Goal: Task Accomplishment & Management: Complete application form

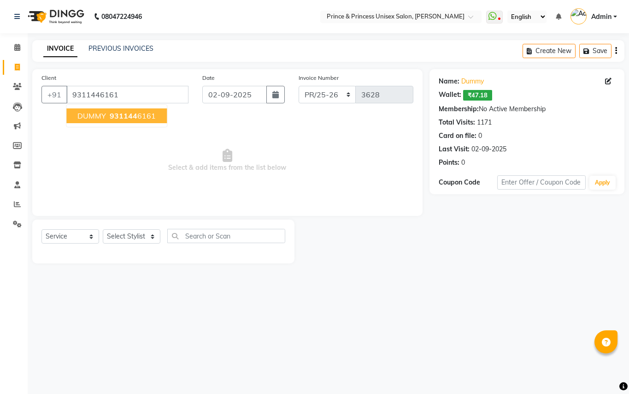
select select "service"
click at [139, 123] on button "DUMMY 931144 6161" at bounding box center [116, 115] width 101 height 15
click at [141, 52] on link "PREVIOUS INVOICES" at bounding box center [121, 48] width 65 height 8
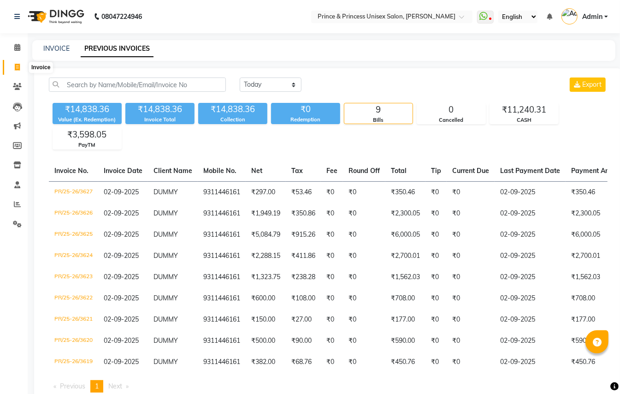
click at [17, 64] on icon at bounding box center [17, 67] width 5 height 7
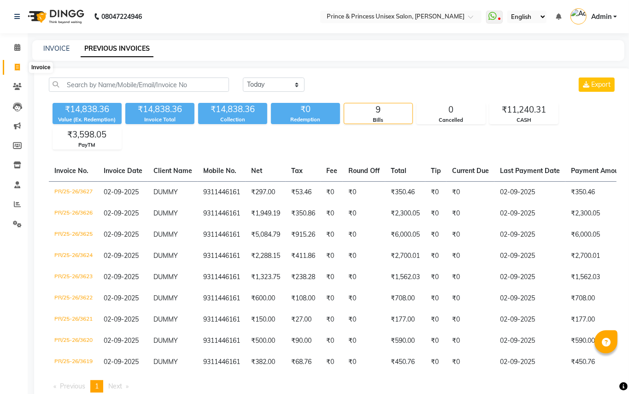
select select "service"
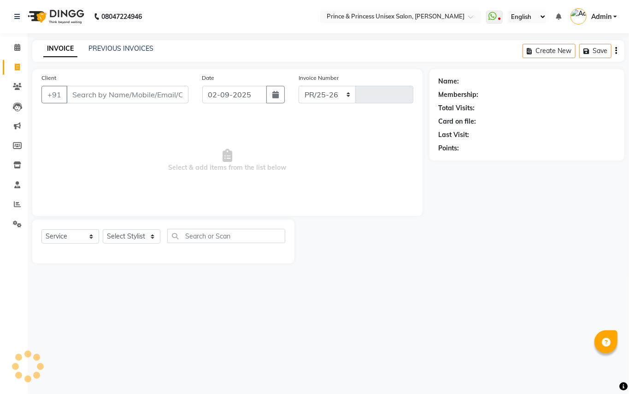
select select "3760"
type input "3628"
click at [119, 91] on input "Client" at bounding box center [127, 95] width 122 height 18
click at [165, 92] on input "Client" at bounding box center [127, 95] width 122 height 18
click at [140, 96] on input "Client" at bounding box center [127, 95] width 122 height 18
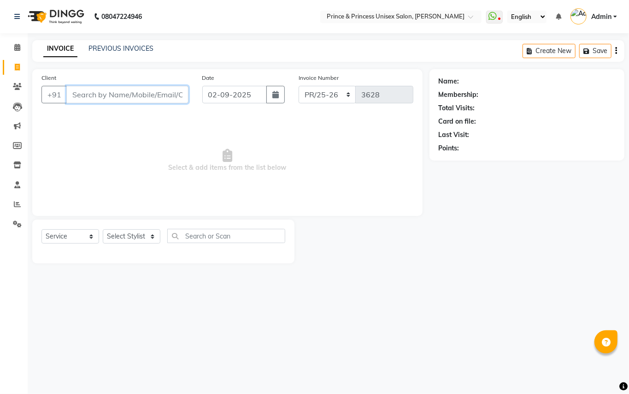
click at [141, 96] on input "Client" at bounding box center [127, 95] width 122 height 18
type input "9311446161"
click at [132, 238] on select "Select Stylist ABHISHEK [PERSON_NAME] NEW [PERSON_NAME] [PERSON_NAME] [PERSON_N…" at bounding box center [132, 239] width 58 height 14
select select "62875"
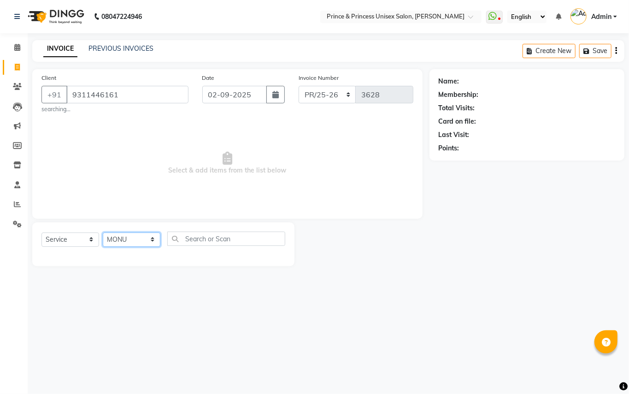
drag, startPoint x: 132, startPoint y: 236, endPoint x: 222, endPoint y: 240, distance: 90.0
click at [132, 236] on select "Select Stylist ABHISHEK [PERSON_NAME] NEW [PERSON_NAME] [PERSON_NAME] [PERSON_N…" at bounding box center [132, 239] width 58 height 14
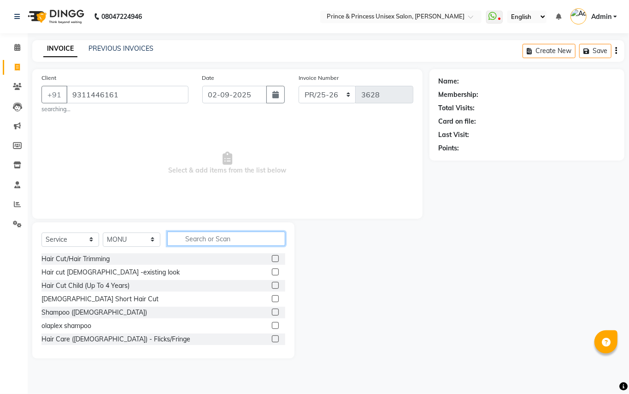
click at [222, 240] on input "text" at bounding box center [226, 239] width 118 height 14
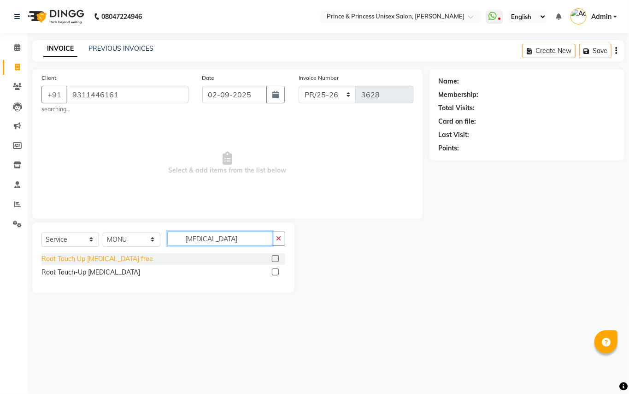
type input "[MEDICAL_DATA]"
click at [93, 258] on div "Root Touch Up [MEDICAL_DATA] free" at bounding box center [98, 259] width 112 height 10
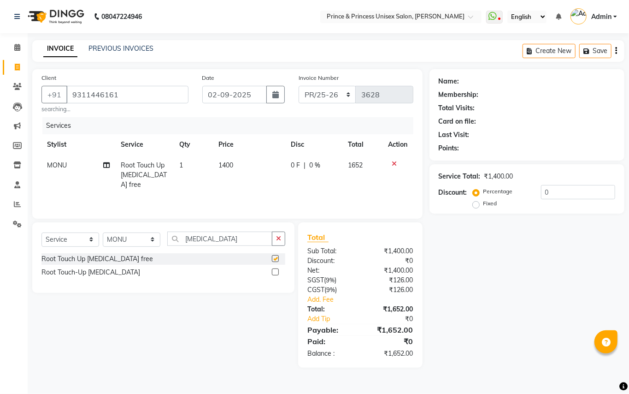
checkbox input "false"
drag, startPoint x: 218, startPoint y: 239, endPoint x: 111, endPoint y: 211, distance: 111.0
click at [111, 213] on div "Client [PHONE_NUMBER] searching... Date [DATE] Invoice Number PR/25-26 V/2025 V…" at bounding box center [227, 218] width 404 height 298
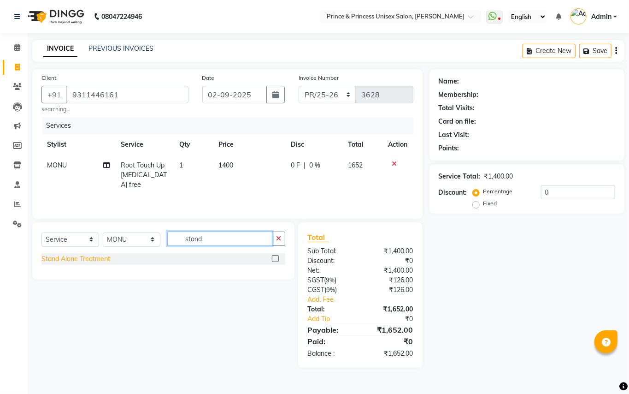
type input "stand"
click at [83, 257] on div "Stand Alone Treatment" at bounding box center [76, 259] width 69 height 10
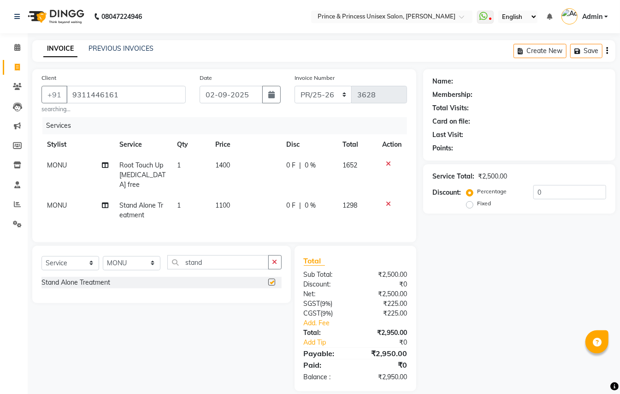
checkbox input "false"
click at [226, 201] on span "1100" at bounding box center [222, 205] width 15 height 8
select select "62875"
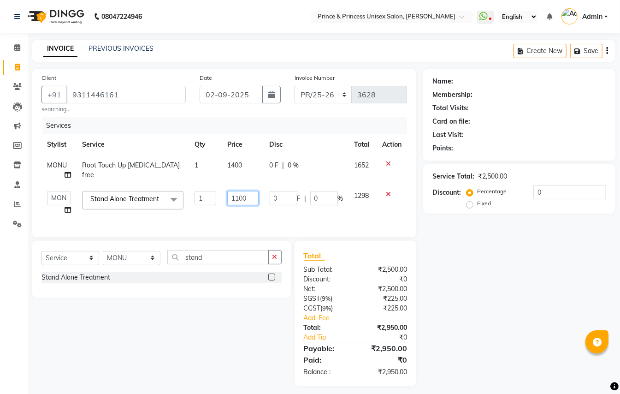
click at [248, 196] on input "1100" at bounding box center [242, 198] width 31 height 14
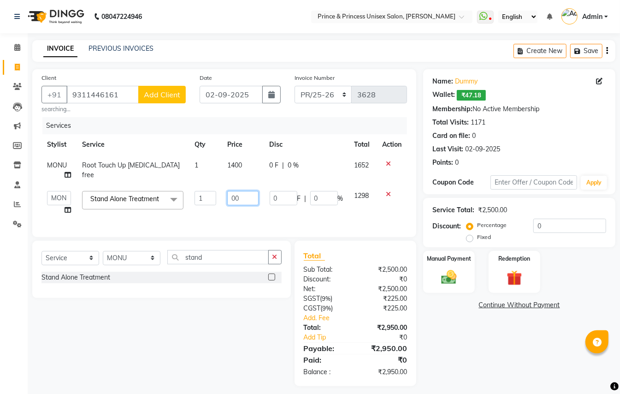
type input "800"
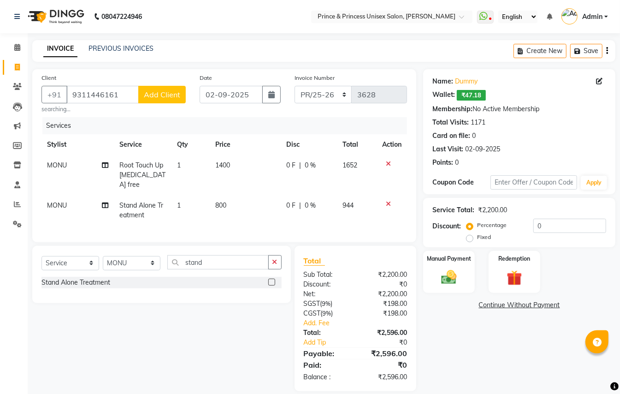
click at [256, 216] on div "Services Stylist Service Qty Price Disc Total Action [PERSON_NAME] Touch Up [ME…" at bounding box center [225, 175] width 366 height 116
click at [445, 277] on img at bounding box center [449, 277] width 26 height 18
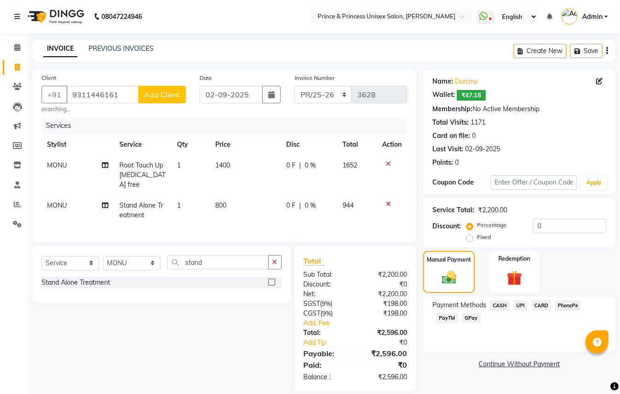
click at [543, 303] on span "CARD" at bounding box center [542, 305] width 20 height 11
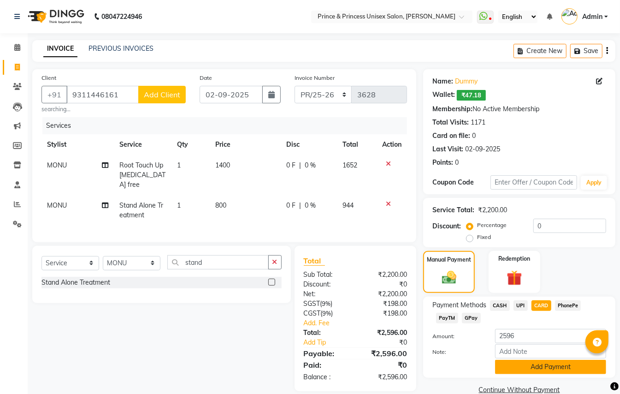
click at [515, 370] on button "Add Payment" at bounding box center [550, 367] width 111 height 14
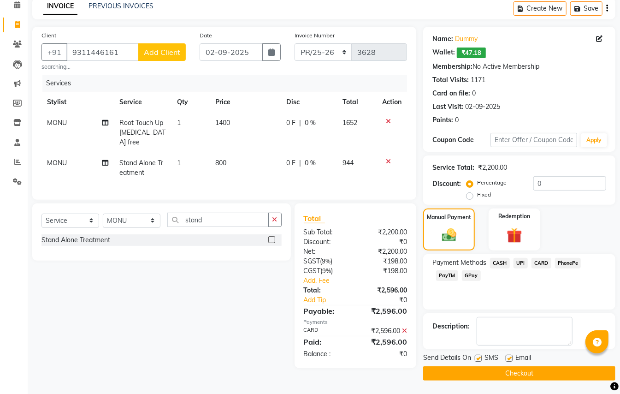
scroll to position [43, 0]
click at [540, 373] on button "Checkout" at bounding box center [519, 373] width 192 height 14
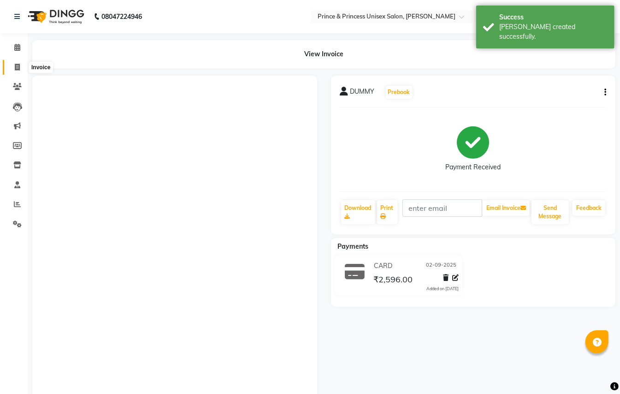
click at [17, 66] on icon at bounding box center [17, 67] width 5 height 7
select select "service"
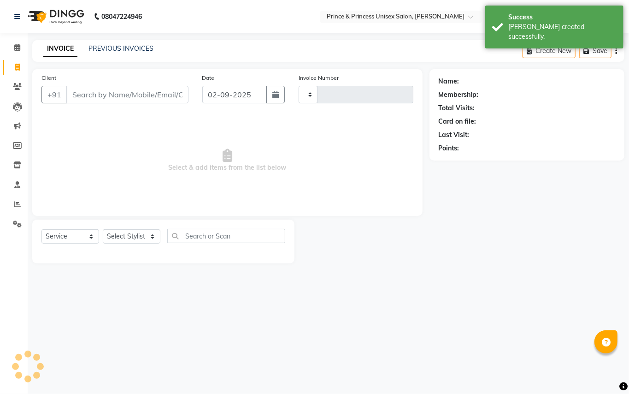
click at [130, 40] on div "INVOICE PREVIOUS INVOICES Create New Save" at bounding box center [328, 51] width 593 height 22
select select "3760"
type input "3629"
click at [128, 46] on link "PREVIOUS INVOICES" at bounding box center [121, 48] width 65 height 8
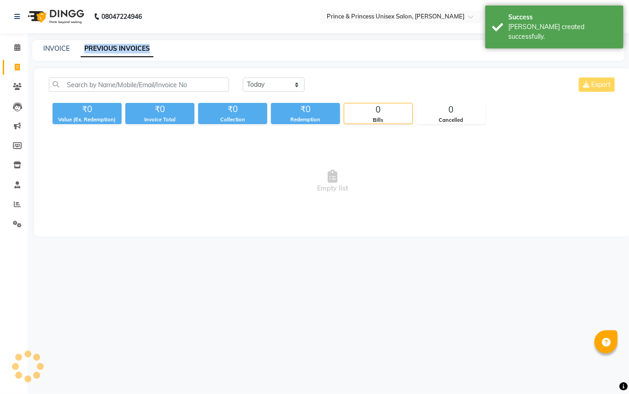
click at [128, 47] on link "PREVIOUS INVOICES" at bounding box center [117, 49] width 73 height 17
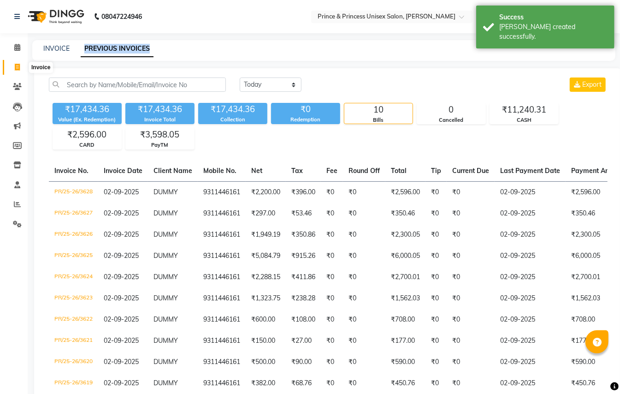
click at [17, 65] on icon at bounding box center [17, 67] width 5 height 7
select select "service"
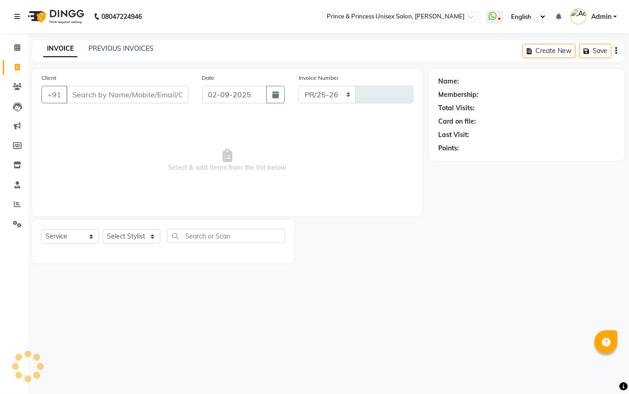
select select "3760"
type input "3629"
click at [128, 48] on link "PREVIOUS INVOICES" at bounding box center [121, 48] width 65 height 8
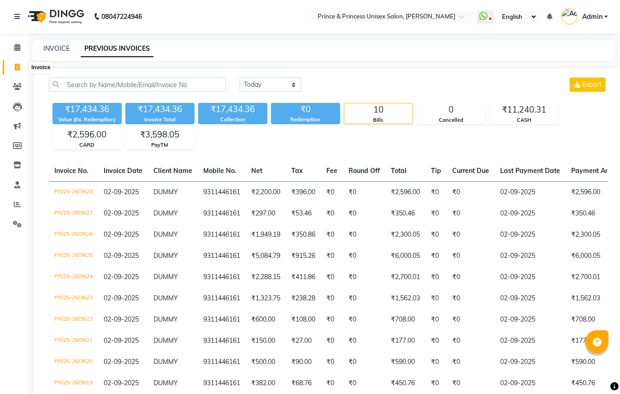
click at [13, 63] on span at bounding box center [17, 67] width 16 height 11
select select "service"
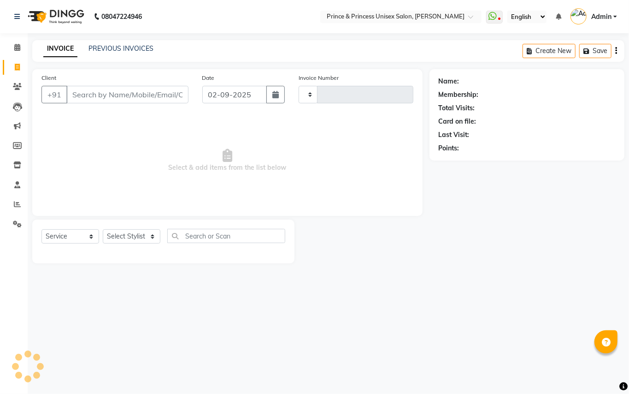
type input "3629"
select select "3760"
